Goal: Task Accomplishment & Management: Use online tool/utility

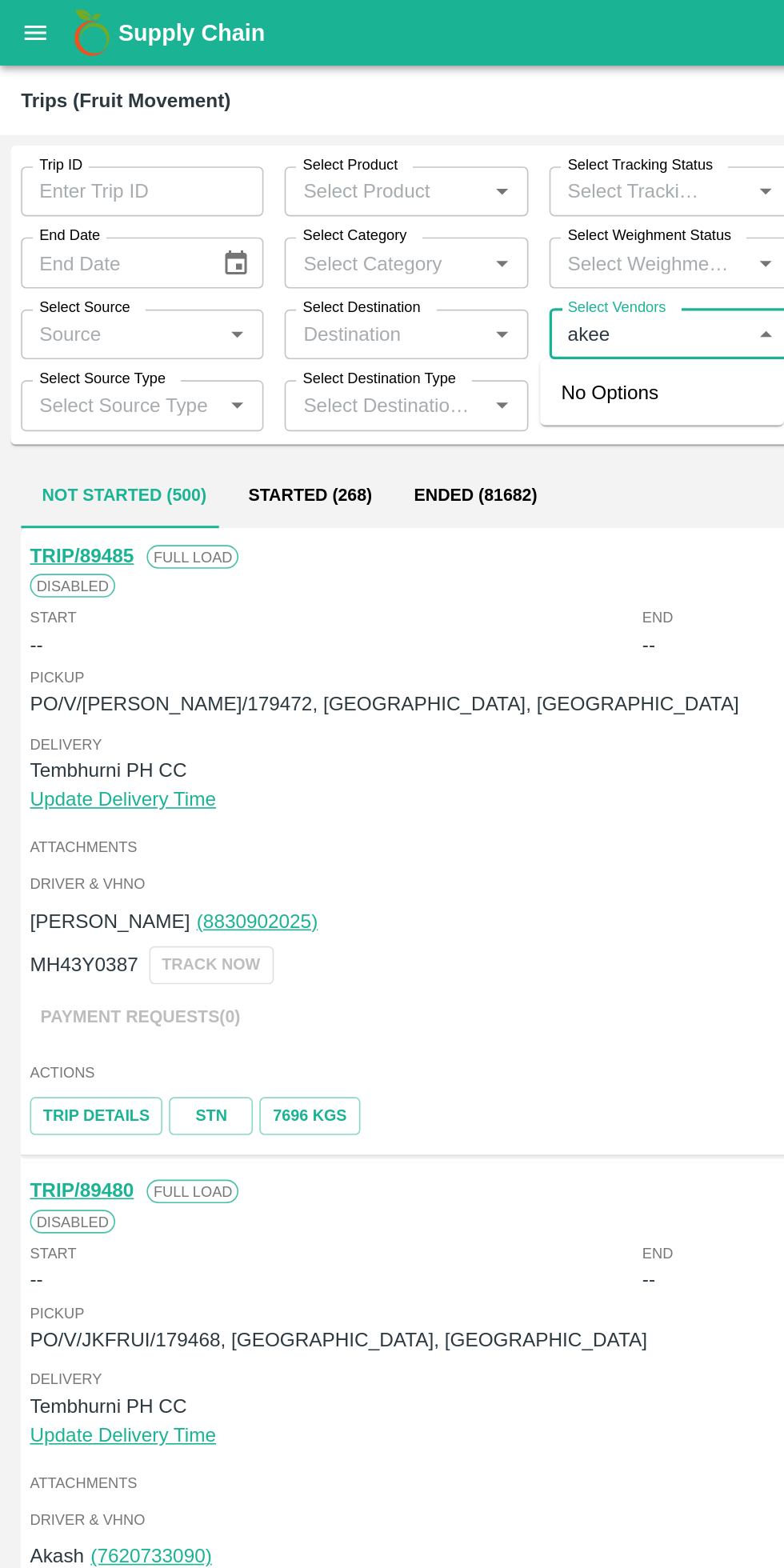
type input "[PERSON_NAME]"
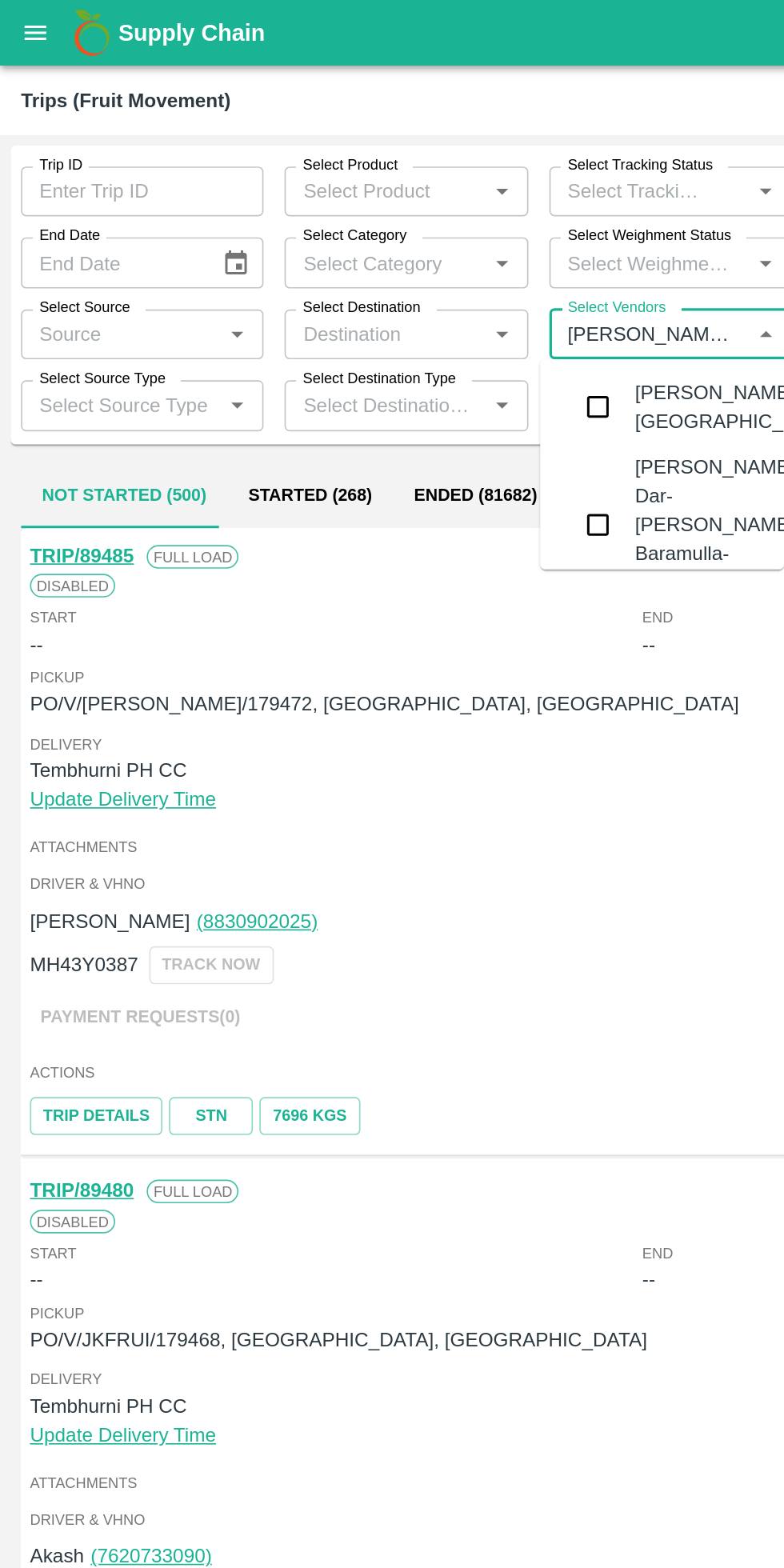
type input "[PERSON_NAME] ay"
click at [408, 267] on div "[PERSON_NAME], [GEOGRAPHIC_DATA]-7054323196" at bounding box center [483, 248] width 194 height 36
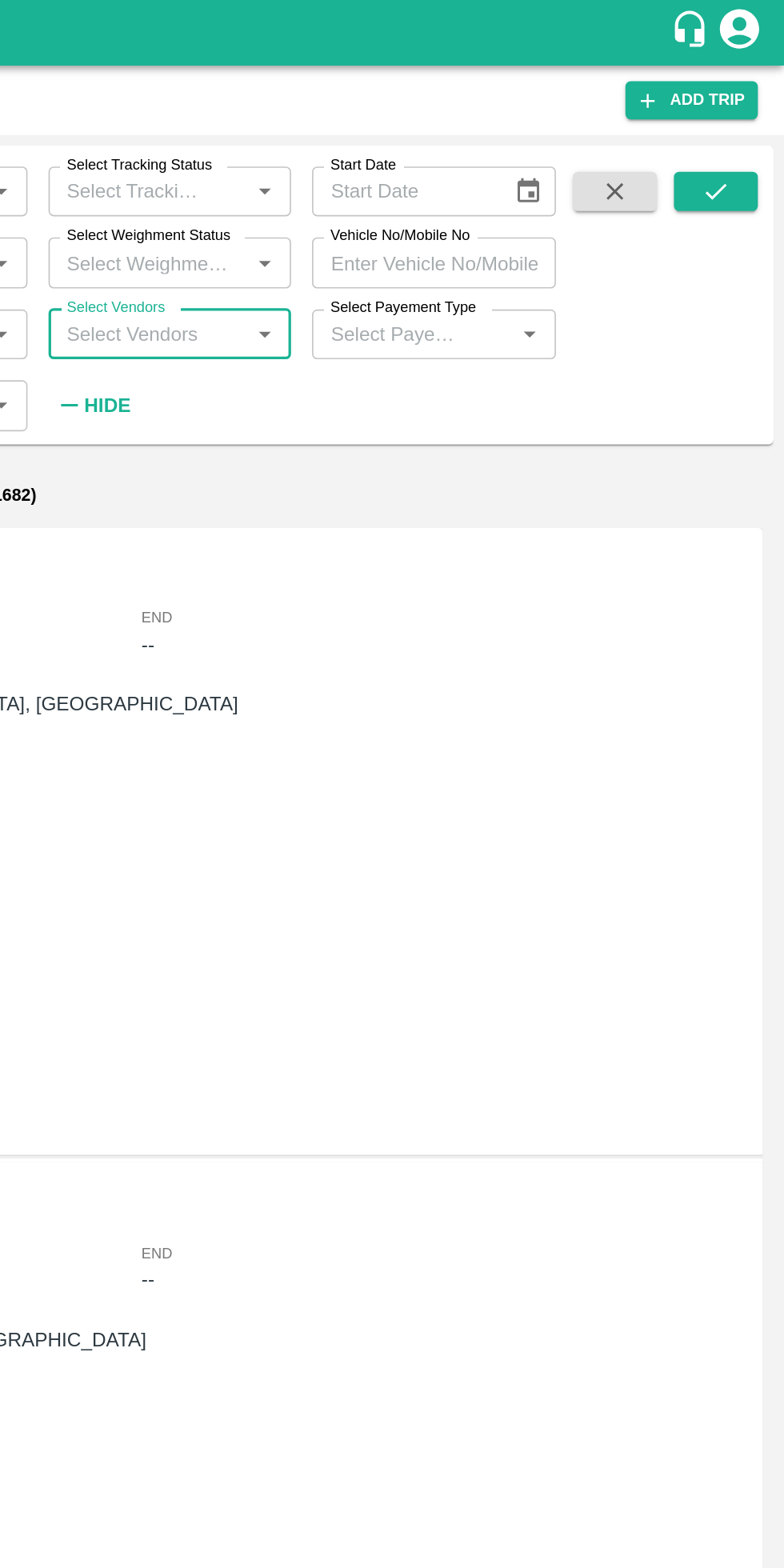
click at [743, 117] on icon "submit" at bounding box center [742, 116] width 17 height 17
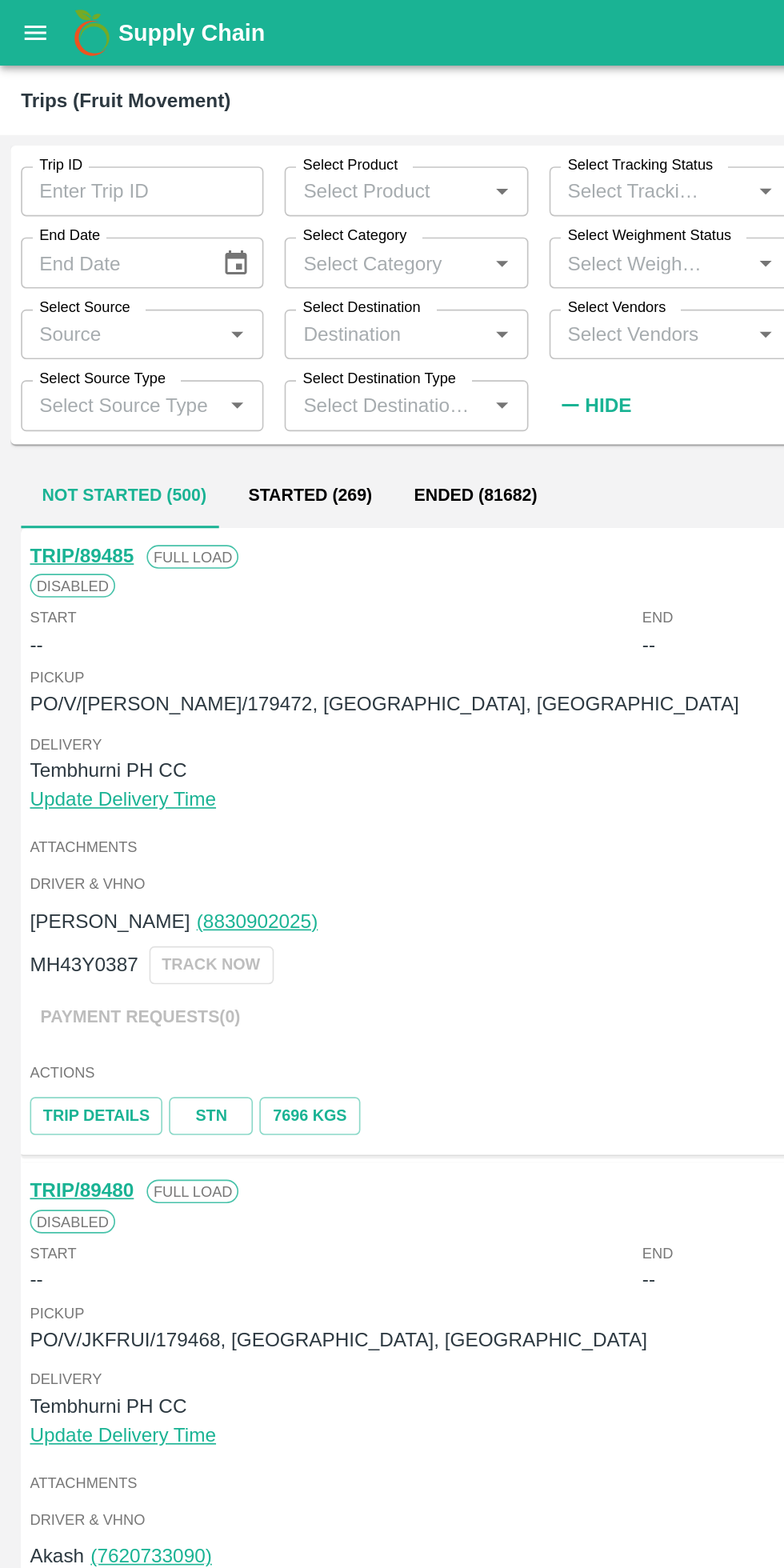
click at [402, 204] on input "Select Vendors" at bounding box center [396, 204] width 112 height 21
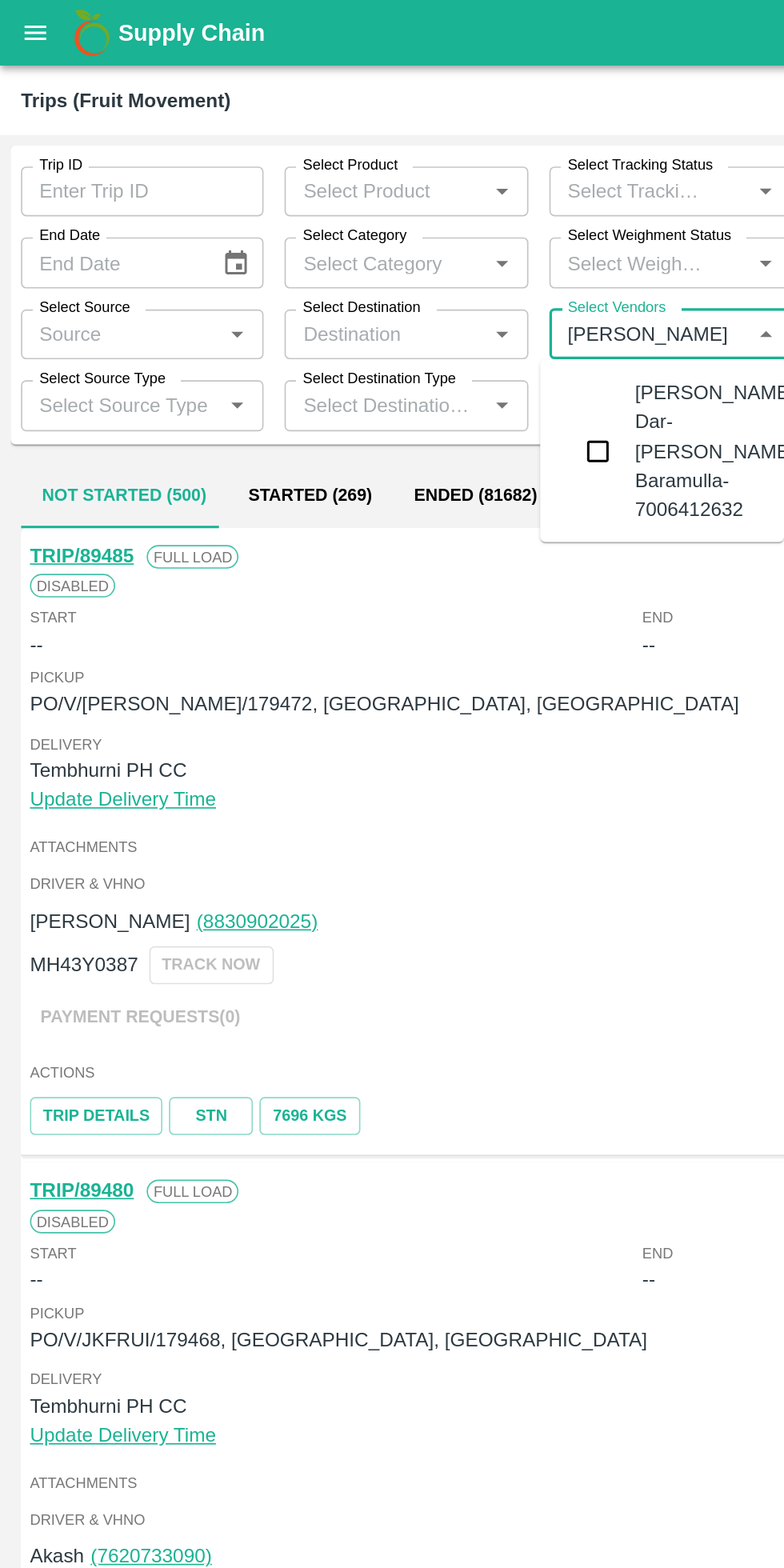
type input "[PERSON_NAME]"
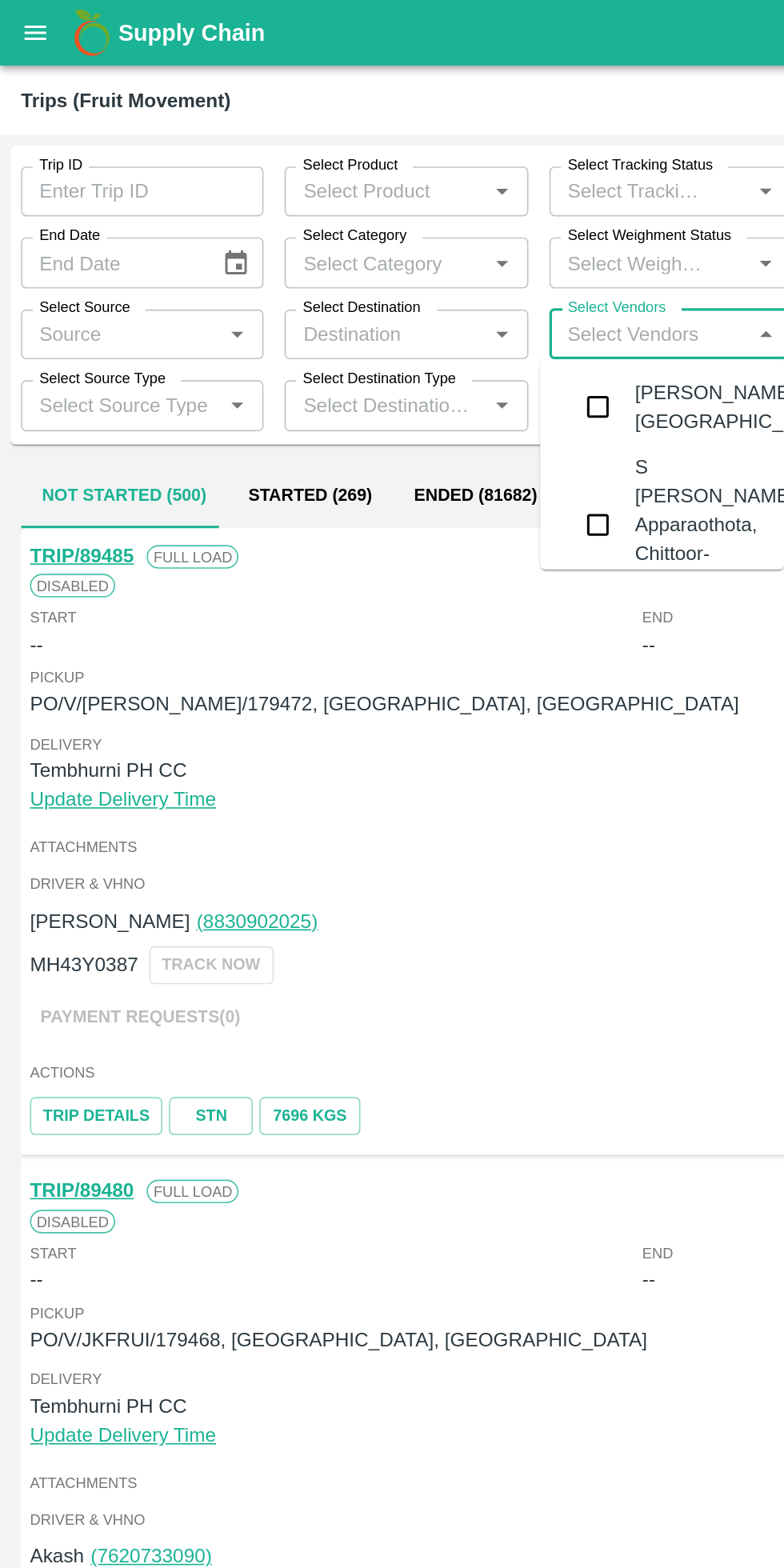
click at [373, 264] on input "checkbox" at bounding box center [364, 247] width 32 height 32
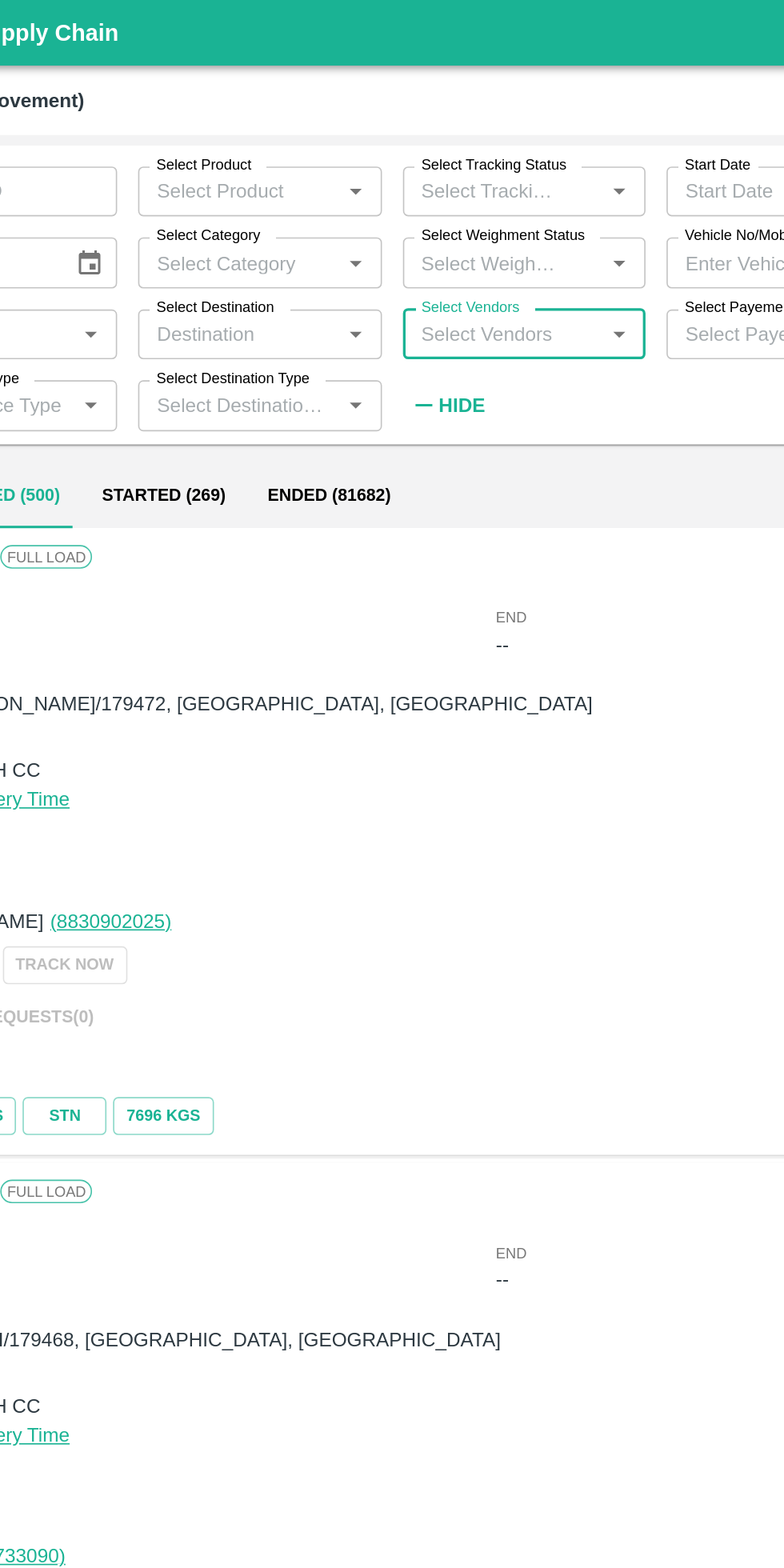
click at [436, 208] on input "Select Vendors" at bounding box center [396, 204] width 112 height 21
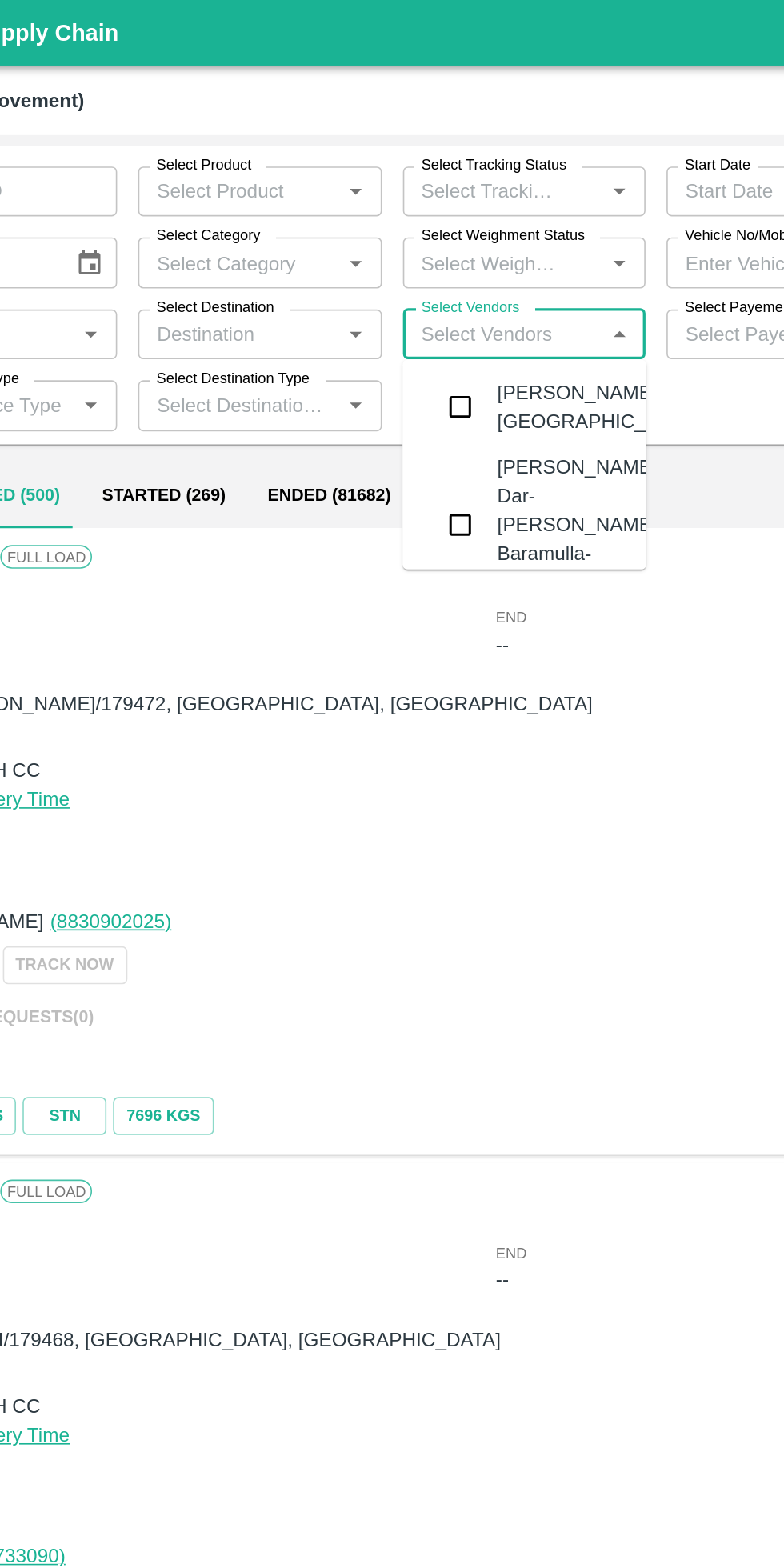
click at [448, 336] on div "[PERSON_NAME] Dar-[PERSON_NAME], Baramulla-7006412632" at bounding box center [443, 320] width 101 height 89
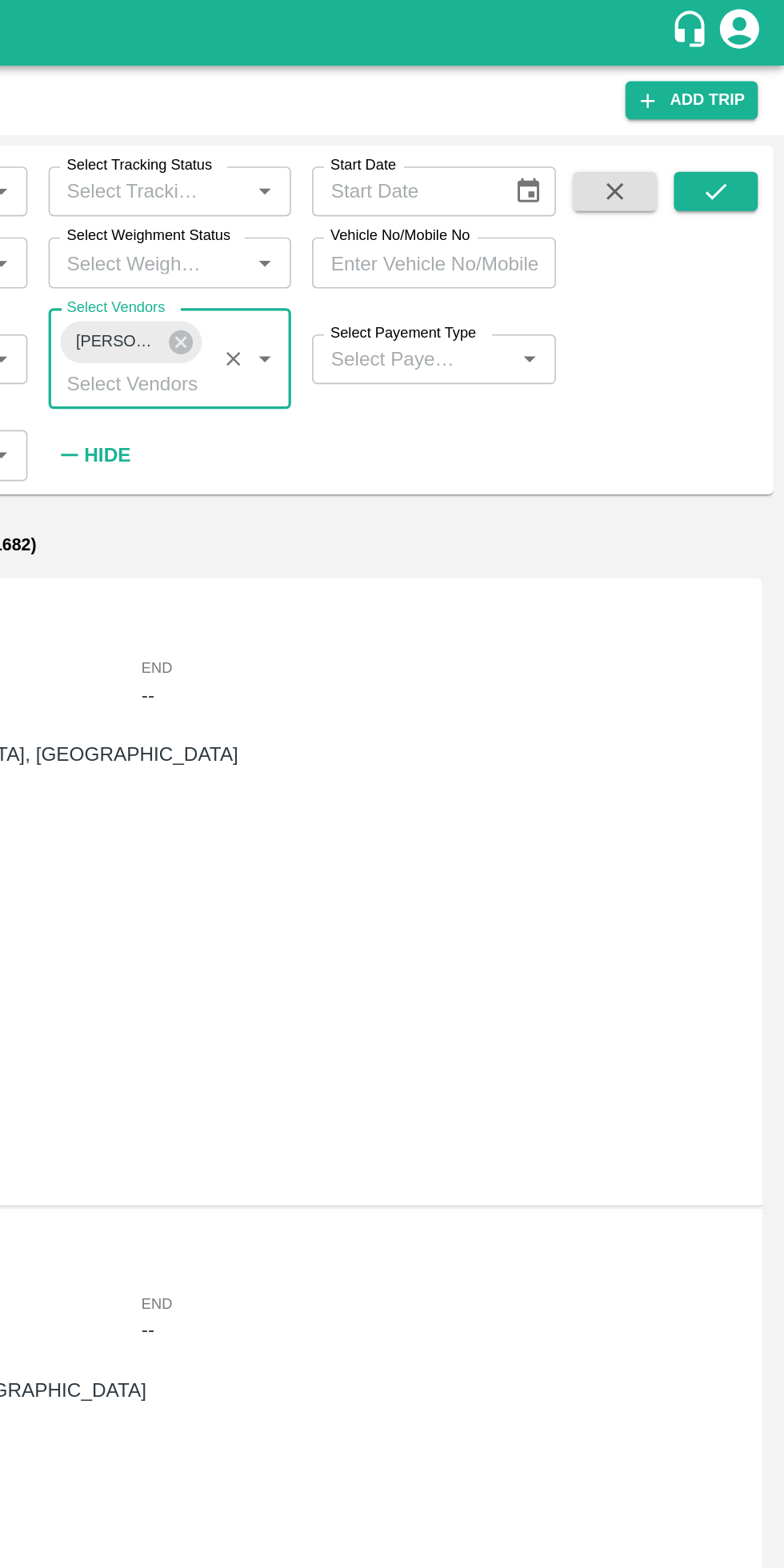
click at [743, 121] on icon "submit" at bounding box center [742, 116] width 17 height 17
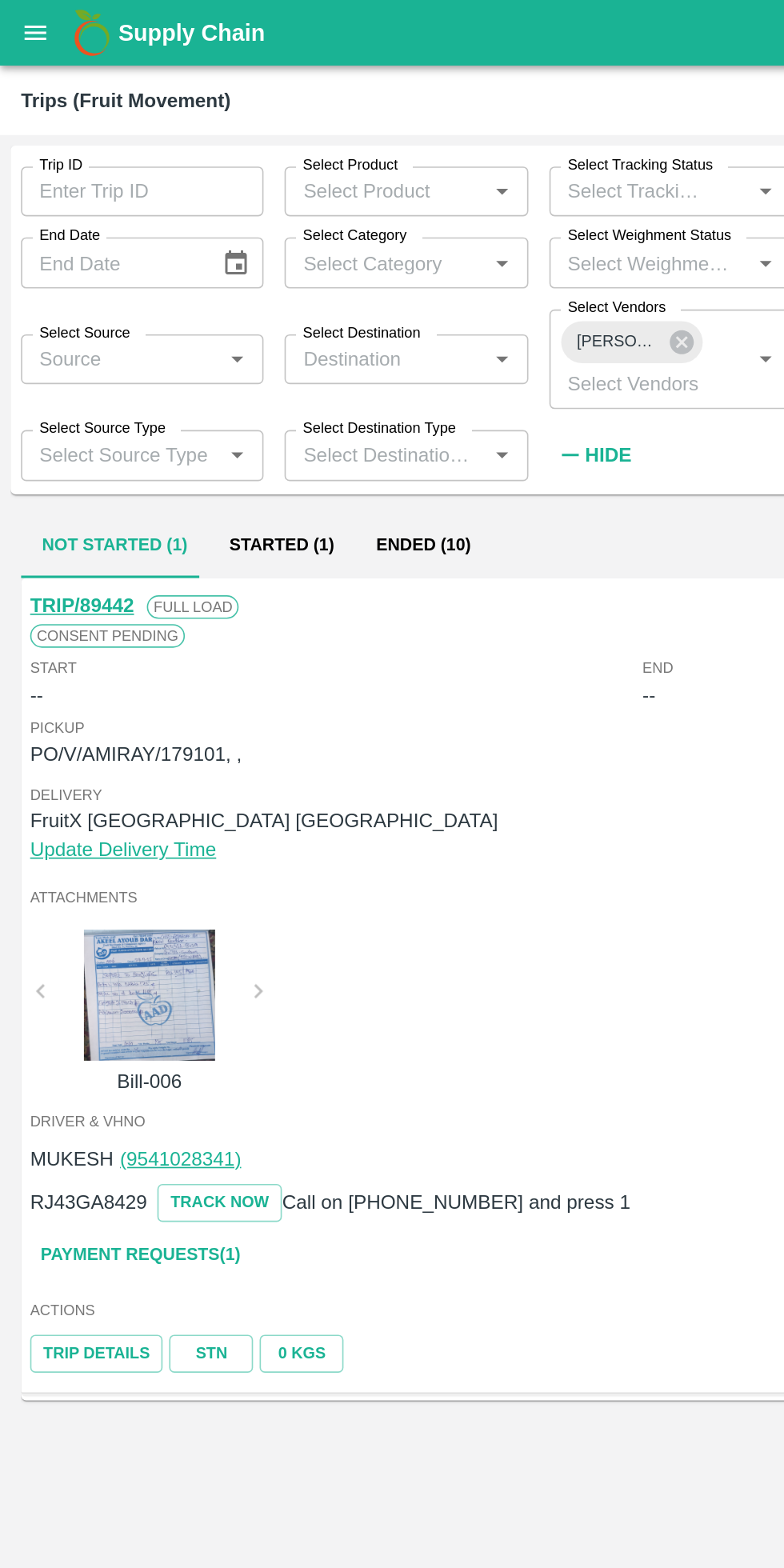
click at [176, 330] on button "Started (1)" at bounding box center [171, 334] width 89 height 39
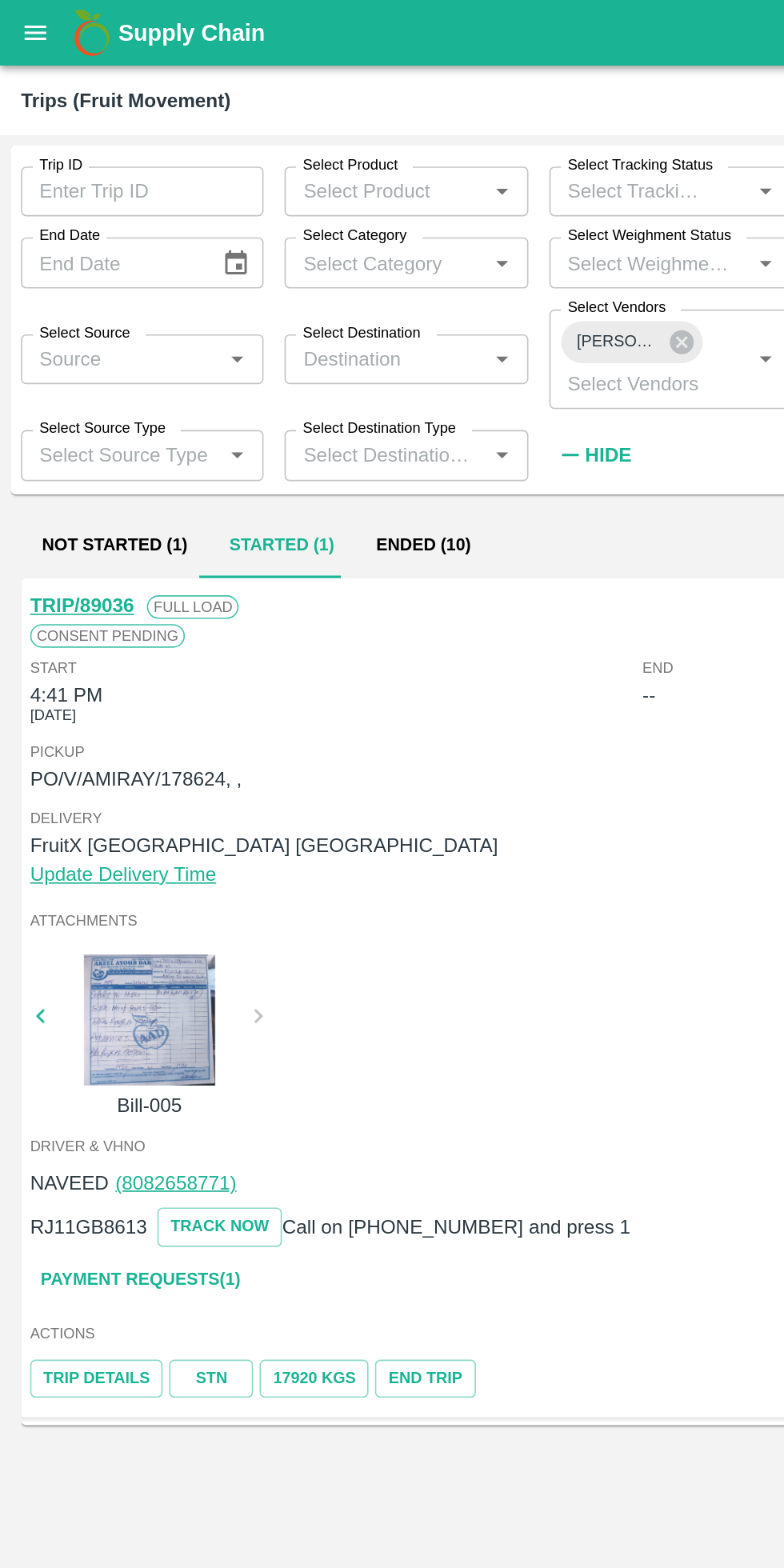
click at [411, 213] on icon at bounding box center [416, 209] width 15 height 15
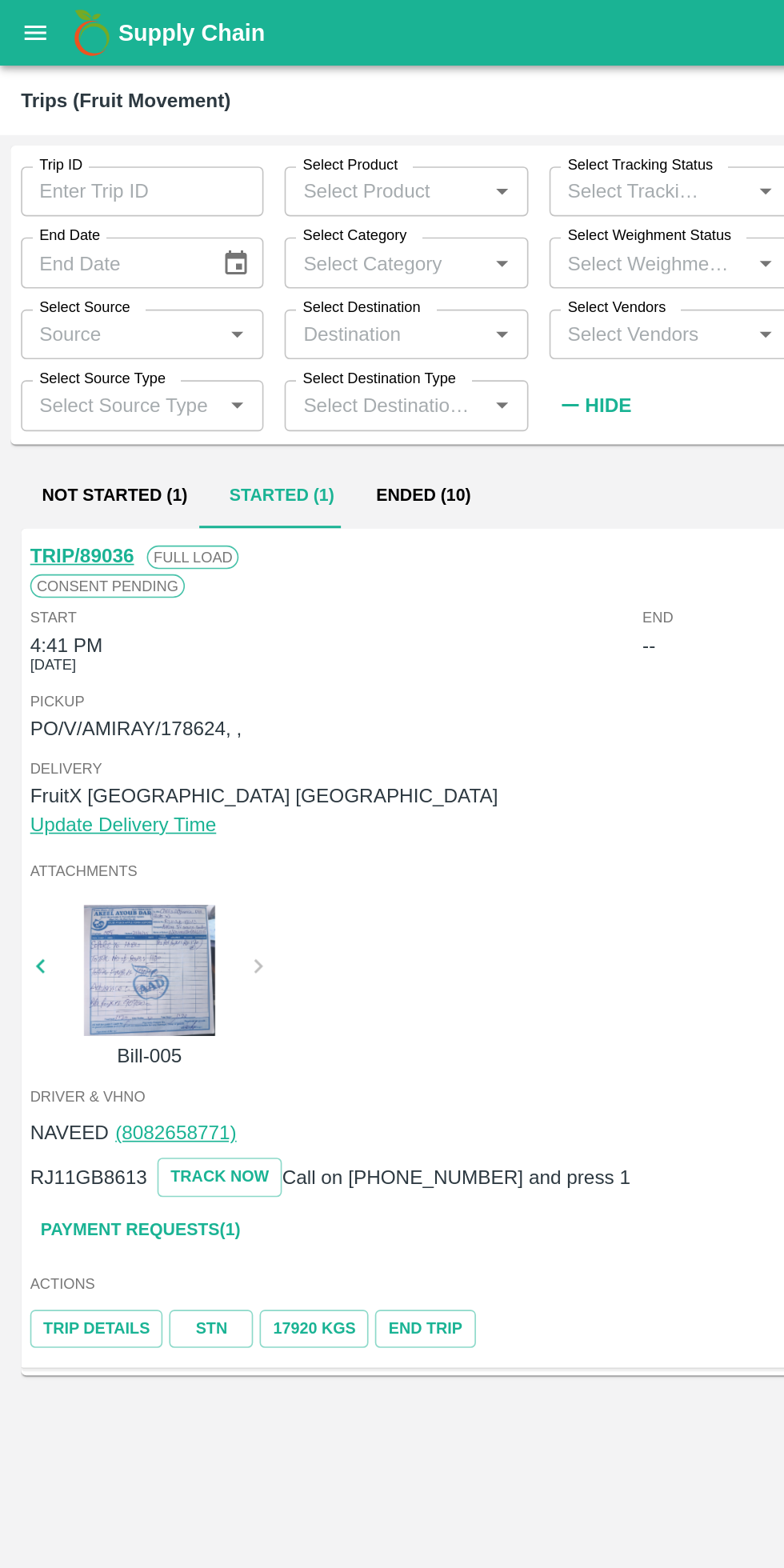
click at [421, 210] on input "Select Vendors" at bounding box center [396, 204] width 112 height 21
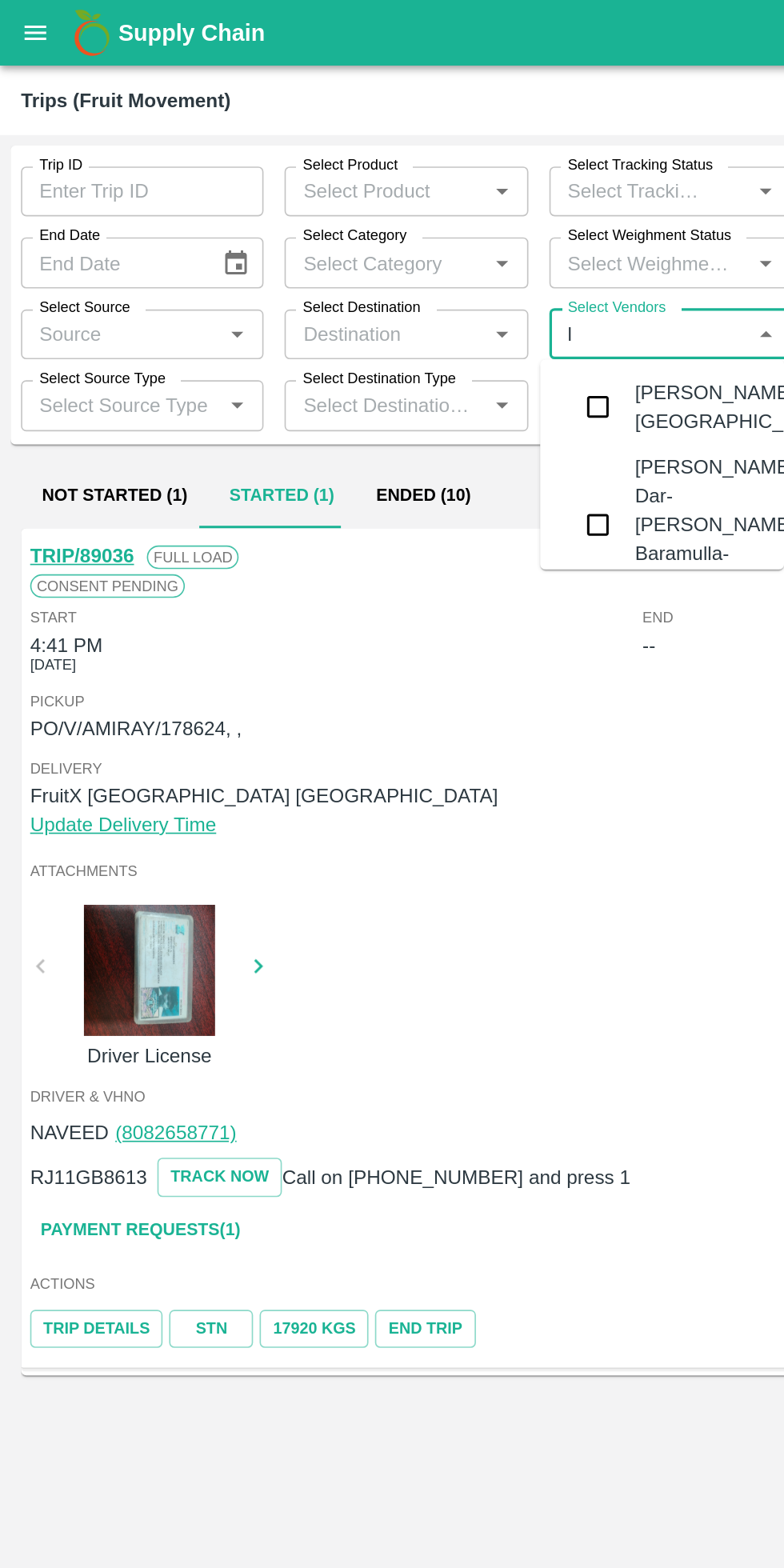
type input "l"
click at [91, 117] on input "Trip ID" at bounding box center [86, 117] width 148 height 30
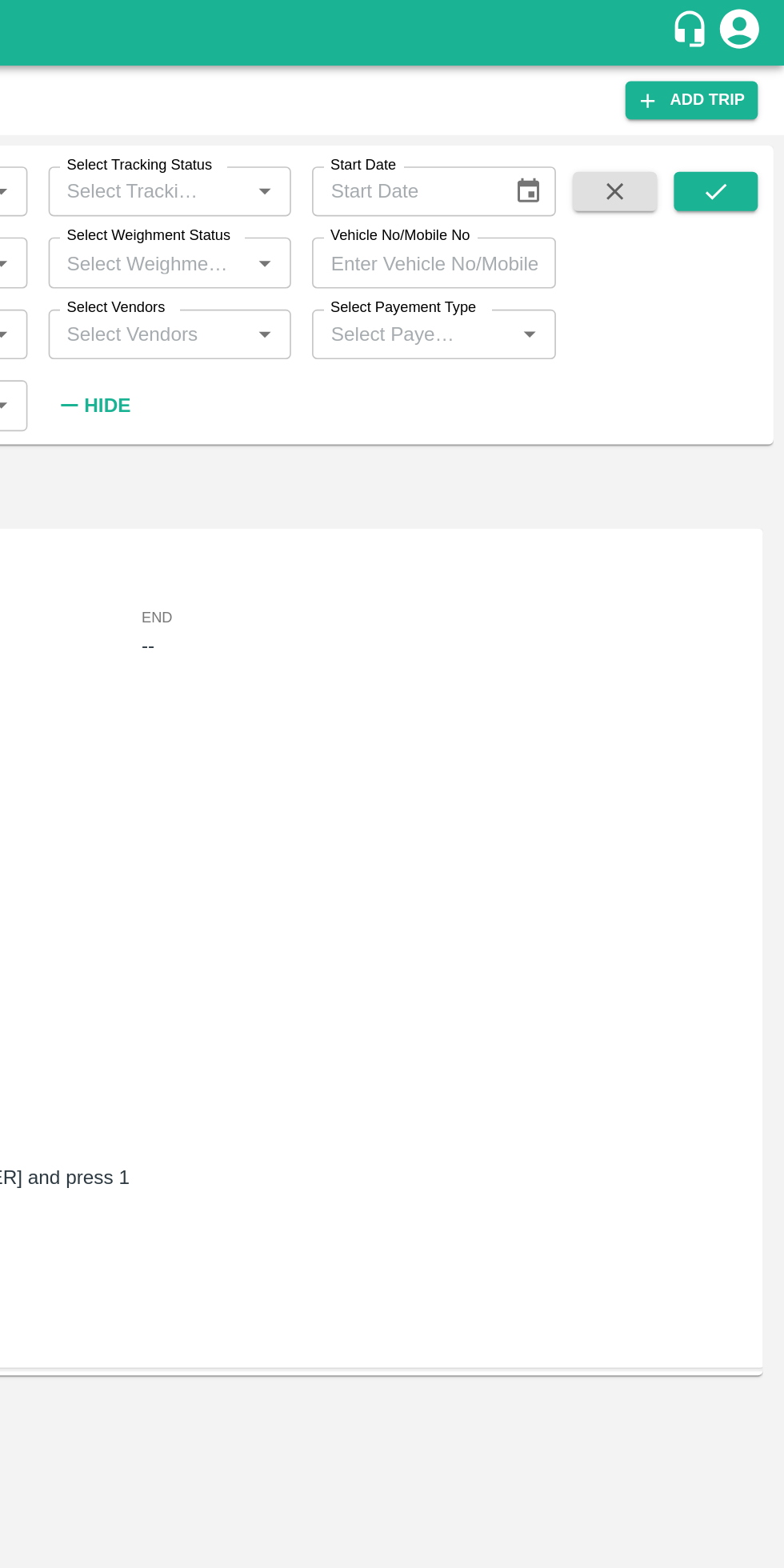
type input "88604"
click at [747, 119] on icon "submit" at bounding box center [742, 116] width 17 height 17
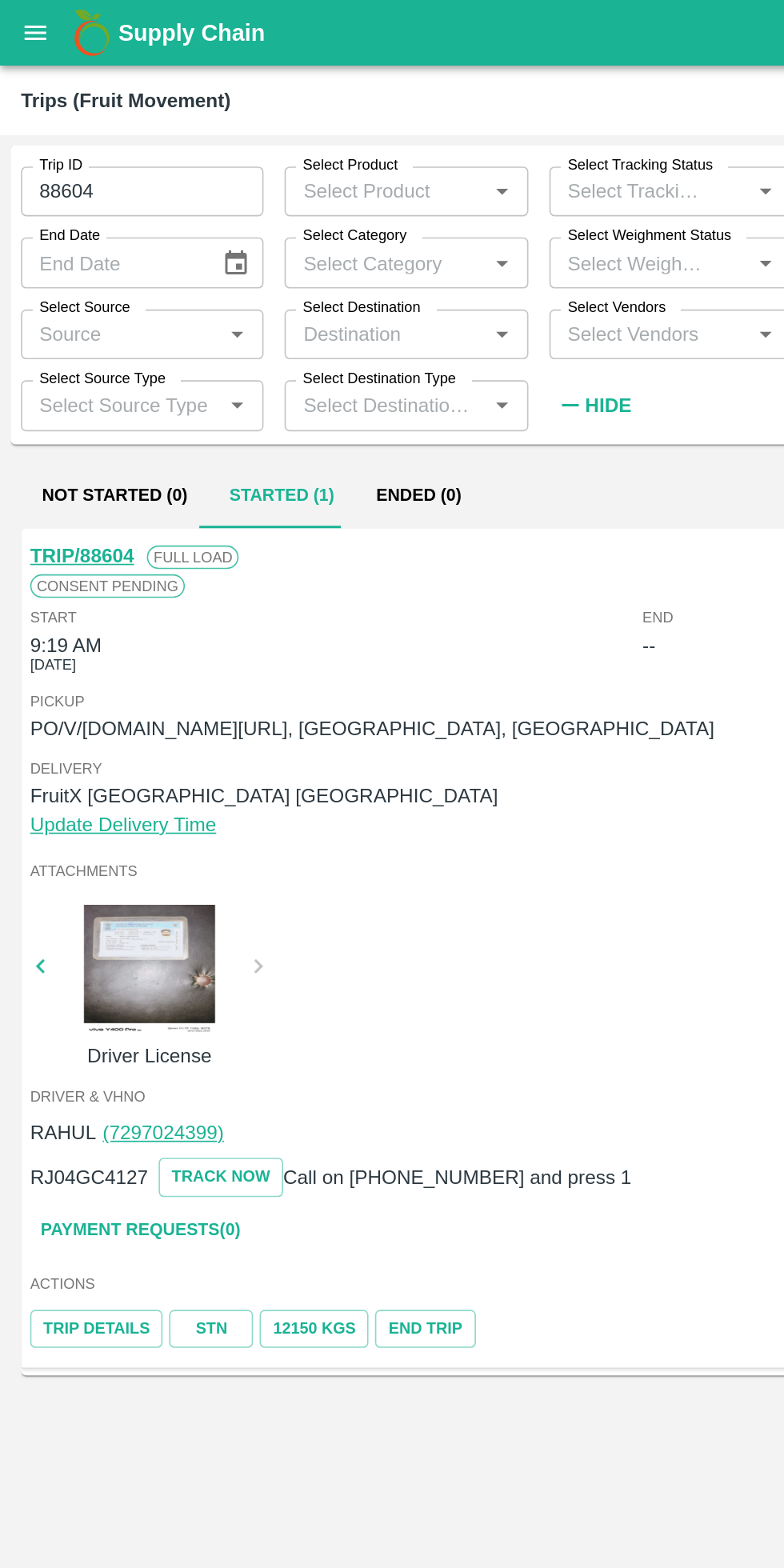
click at [128, 812] on link "STN" at bounding box center [129, 810] width 51 height 23
